Goal: Information Seeking & Learning: Learn about a topic

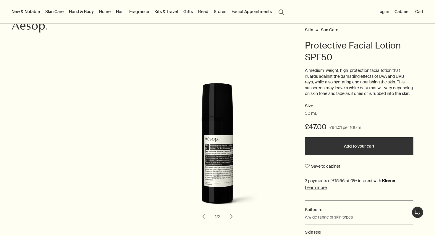
scroll to position [47, 0]
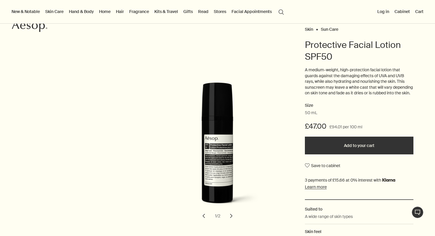
click at [283, 96] on img "Protective Facial Lotion SPF50" at bounding box center [219, 149] width 130 height 132
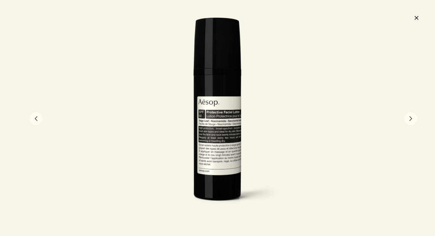
click at [406, 117] on button "chevron" at bounding box center [410, 118] width 13 height 13
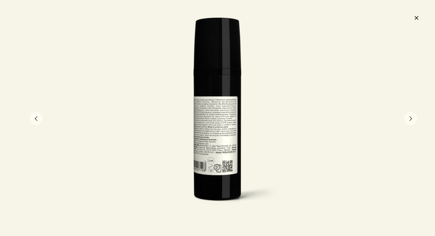
click at [406, 117] on button "chevron" at bounding box center [410, 118] width 13 height 13
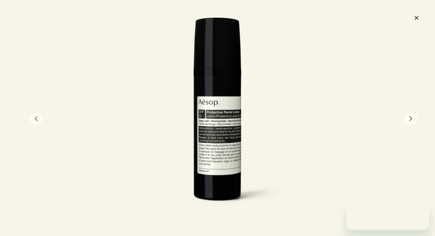
scroll to position [0, 0]
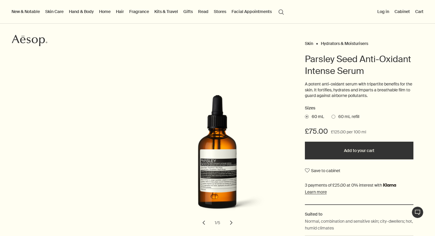
scroll to position [41, 0]
